Goal: Task Accomplishment & Management: Manage account settings

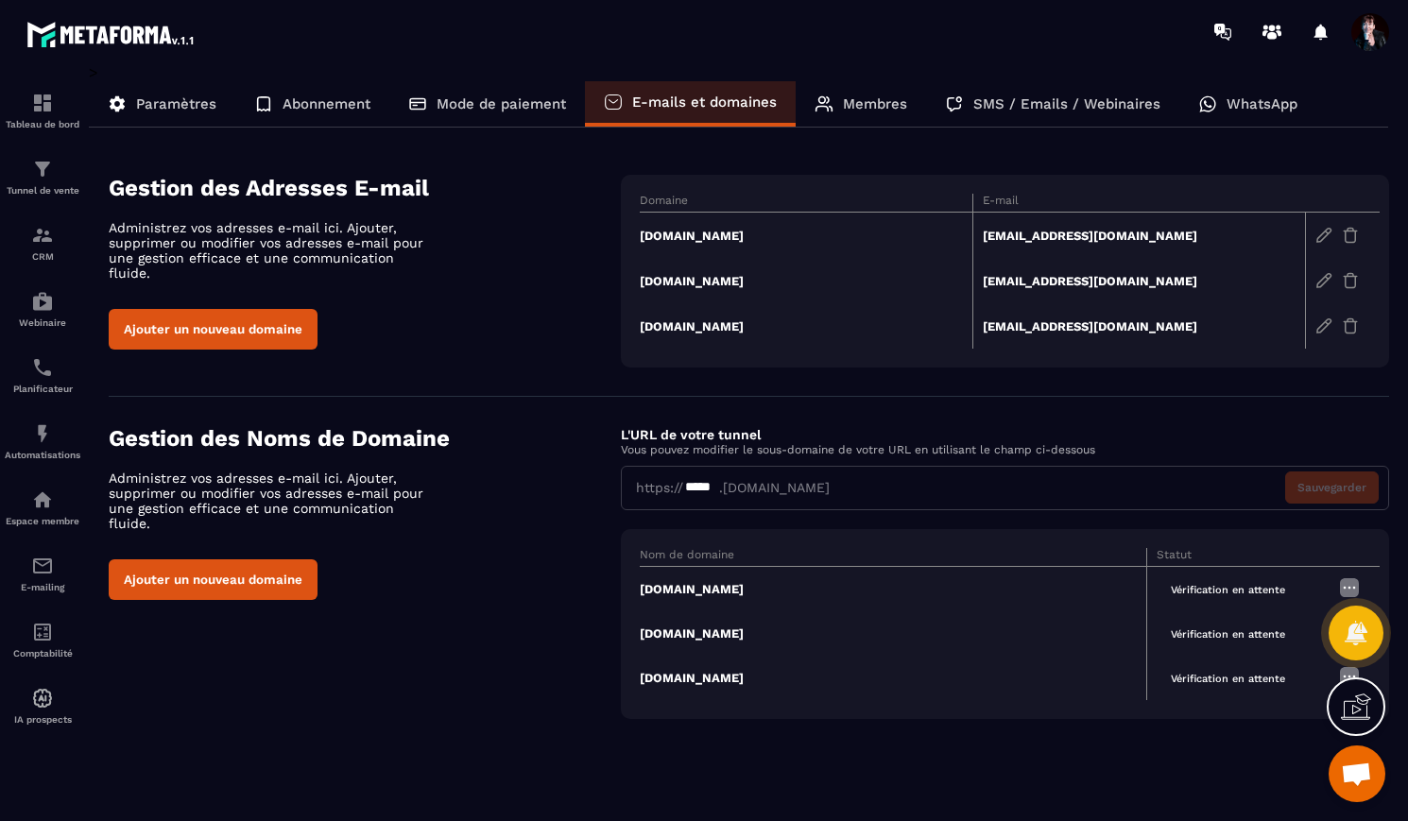
click at [171, 102] on p "Paramètres" at bounding box center [176, 103] width 80 height 17
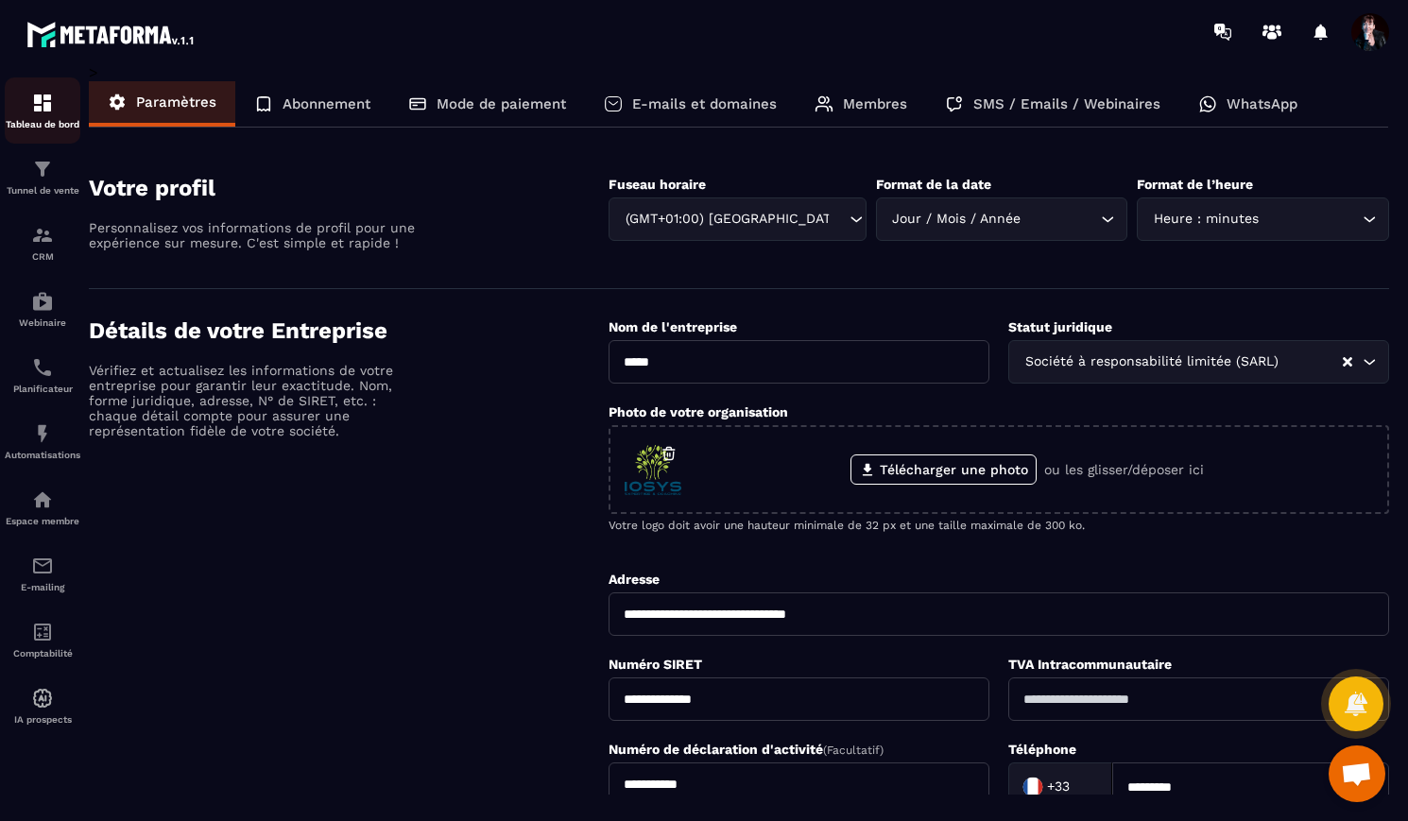
click at [43, 111] on img at bounding box center [42, 103] width 23 height 23
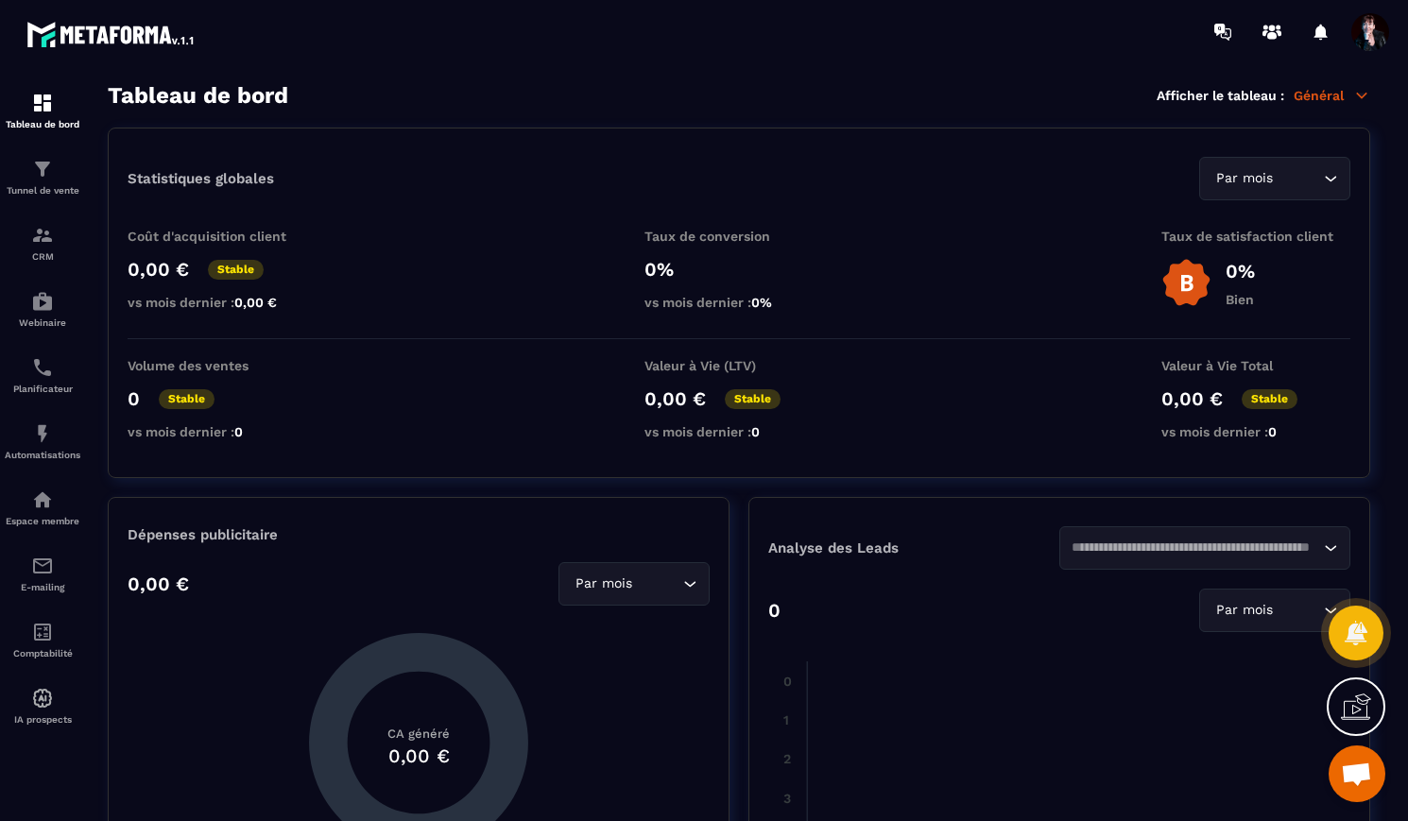
click at [1370, 42] on span at bounding box center [1370, 32] width 38 height 38
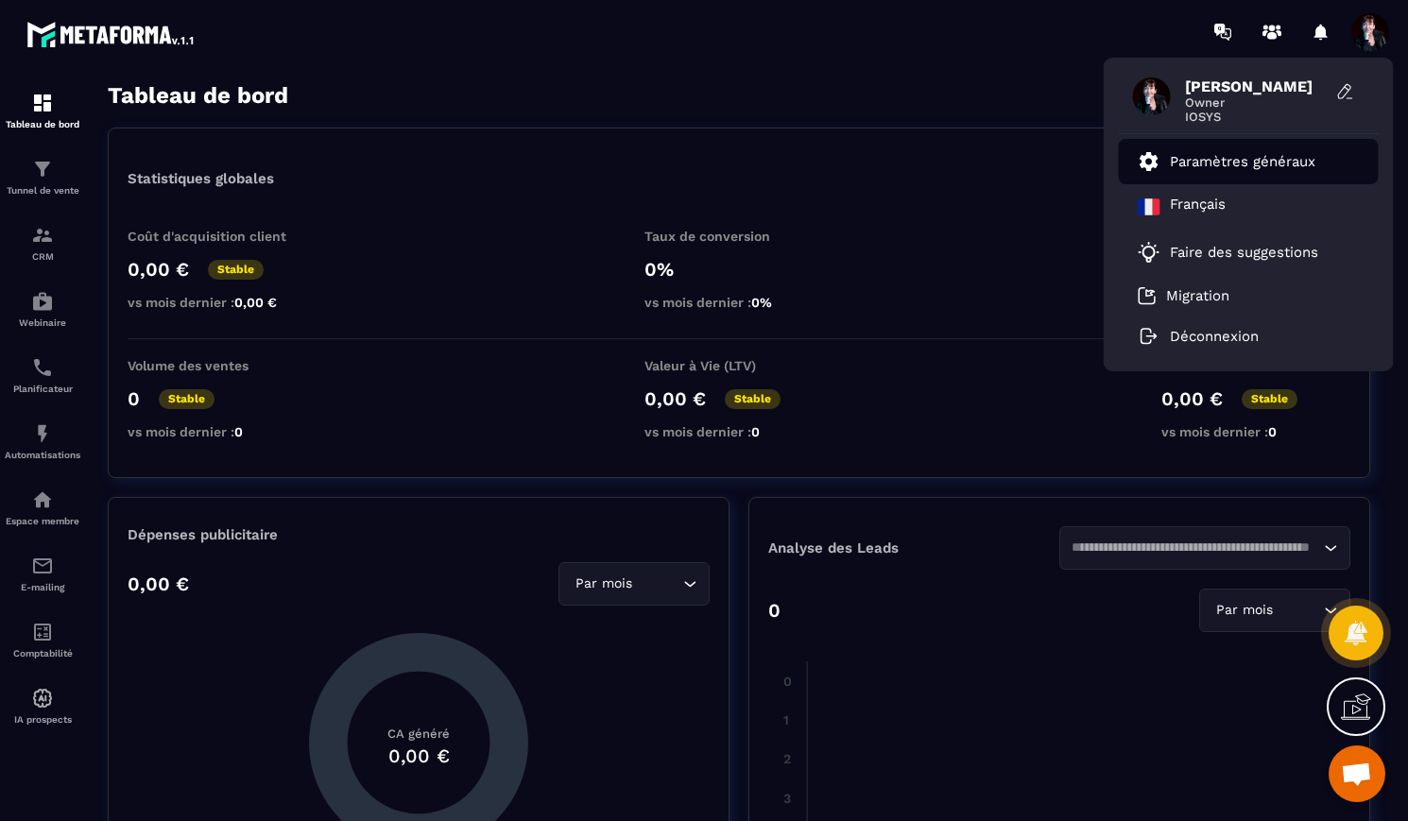
click at [1250, 160] on p "Paramètres généraux" at bounding box center [1243, 161] width 146 height 17
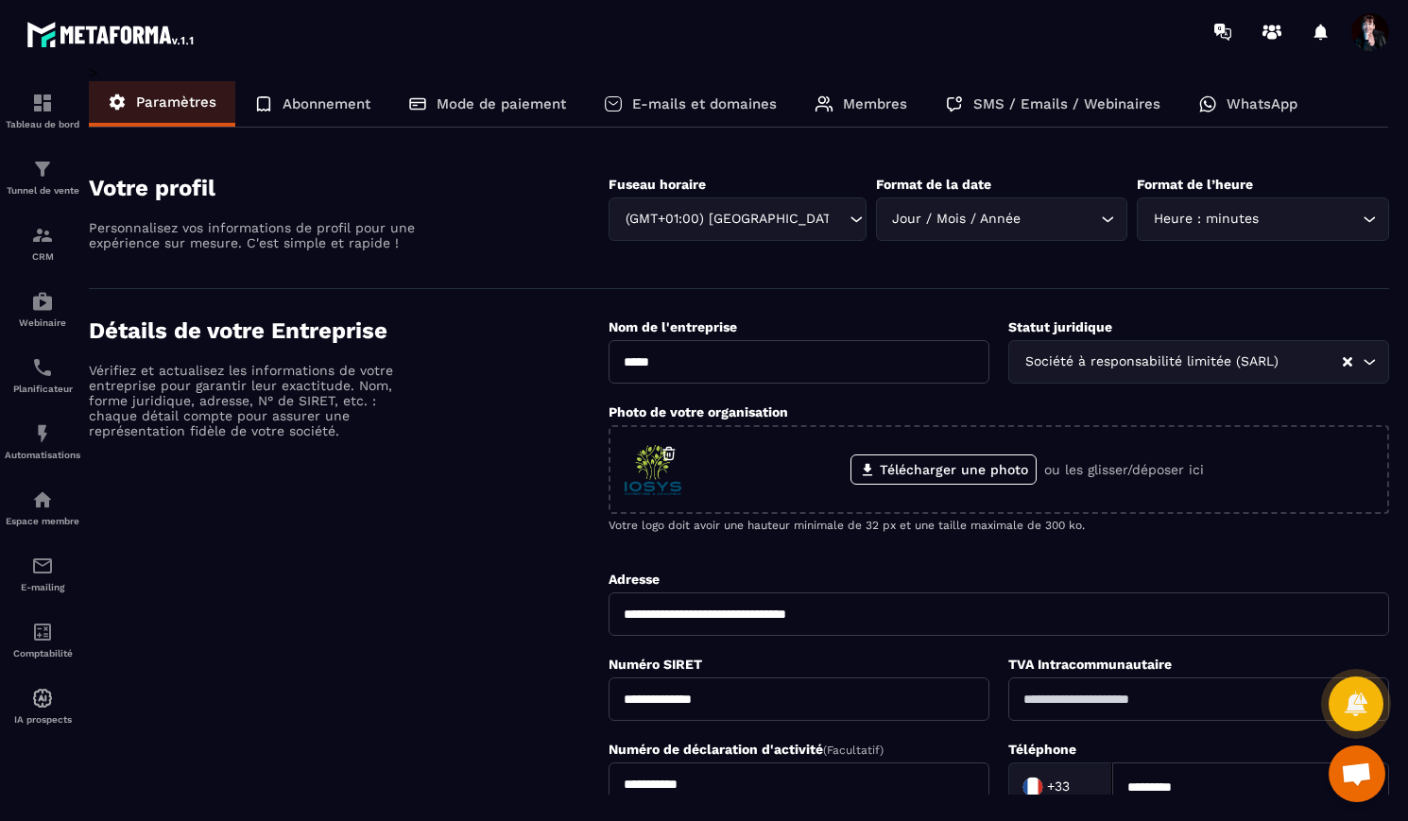
click at [711, 103] on p "E-mails et domaines" at bounding box center [704, 103] width 145 height 17
